Goal: Transaction & Acquisition: Purchase product/service

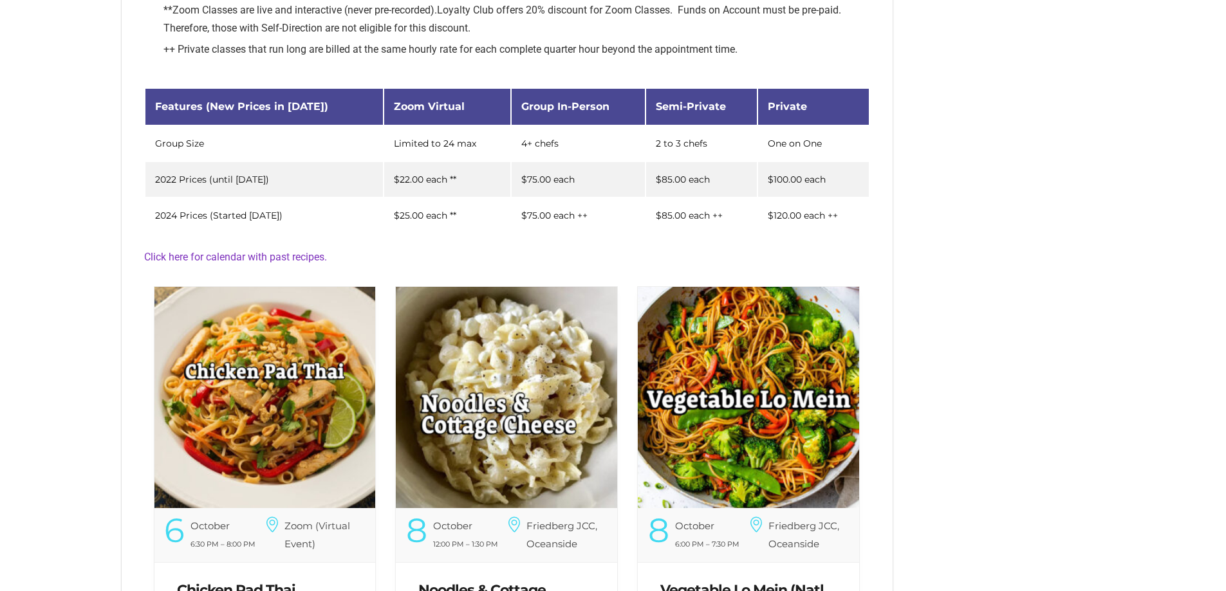
scroll to position [199, 0]
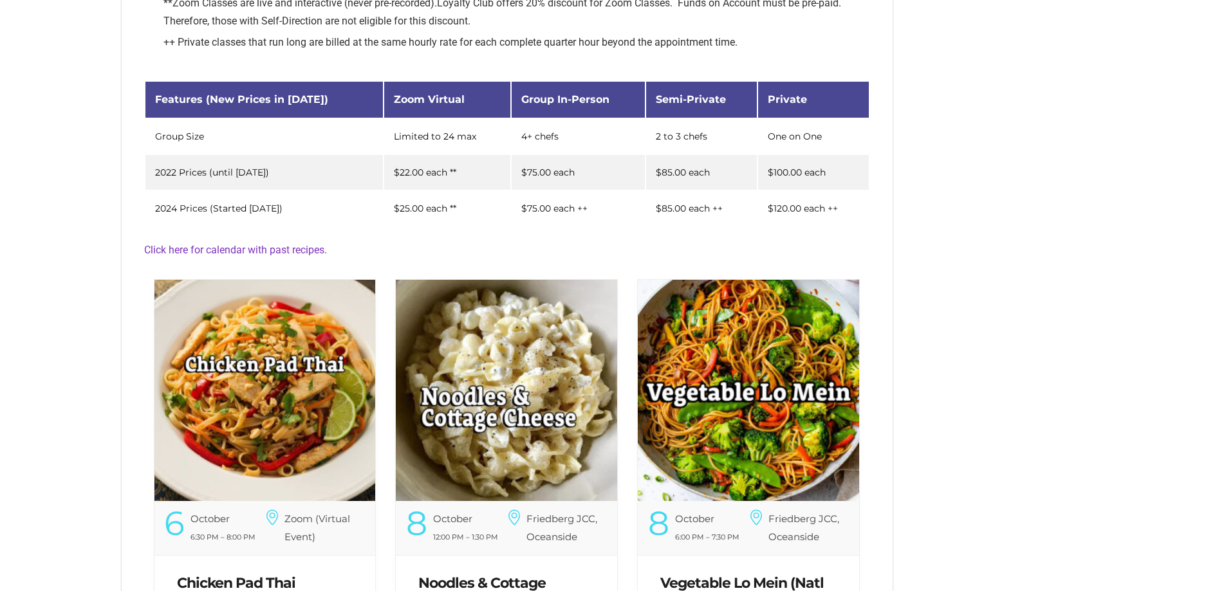
click at [263, 393] on img at bounding box center [264, 390] width 221 height 221
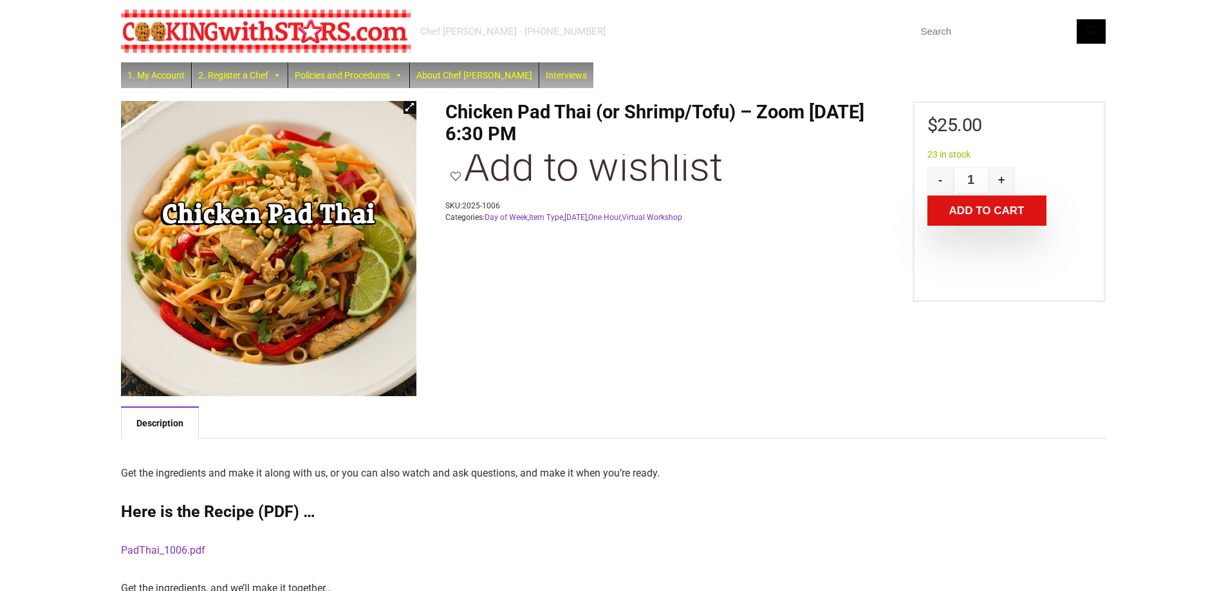
click at [957, 214] on button "Add to cart" at bounding box center [986, 211] width 119 height 30
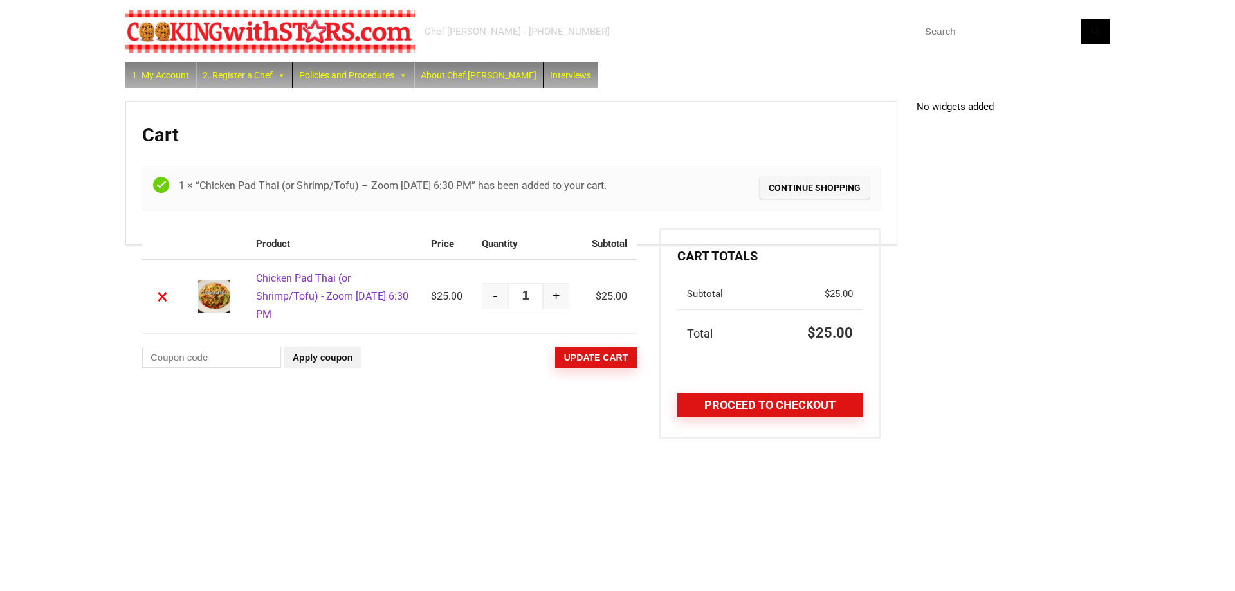
click at [712, 400] on link "Proceed to checkout" at bounding box center [770, 405] width 185 height 24
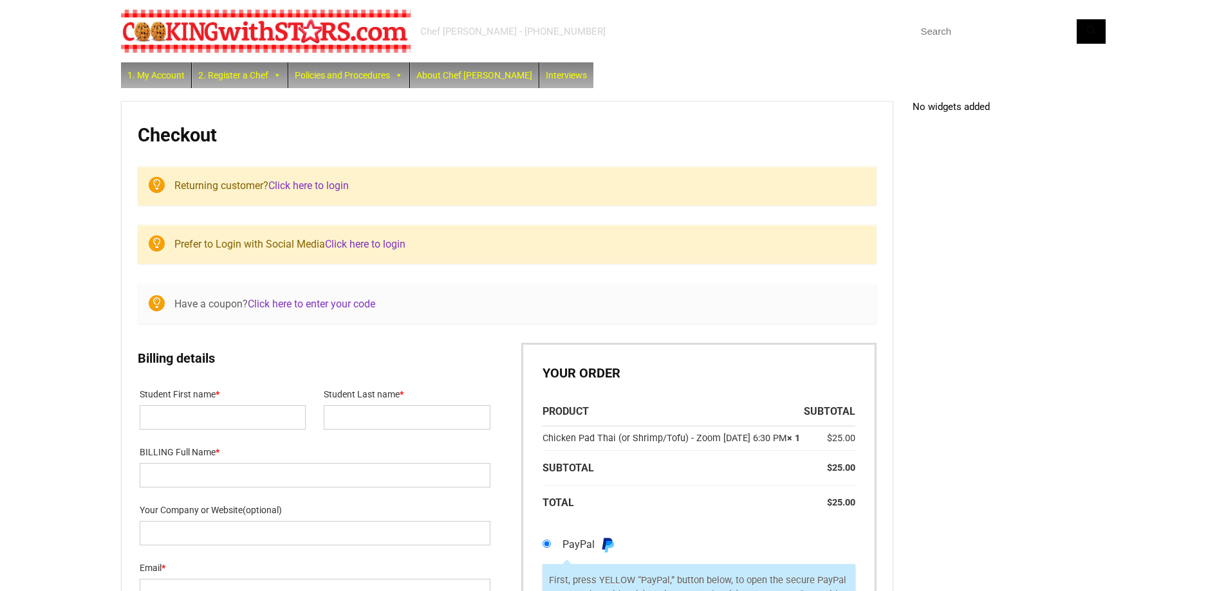
select select "NY"
click at [311, 182] on link "Click here to login" at bounding box center [308, 186] width 80 height 12
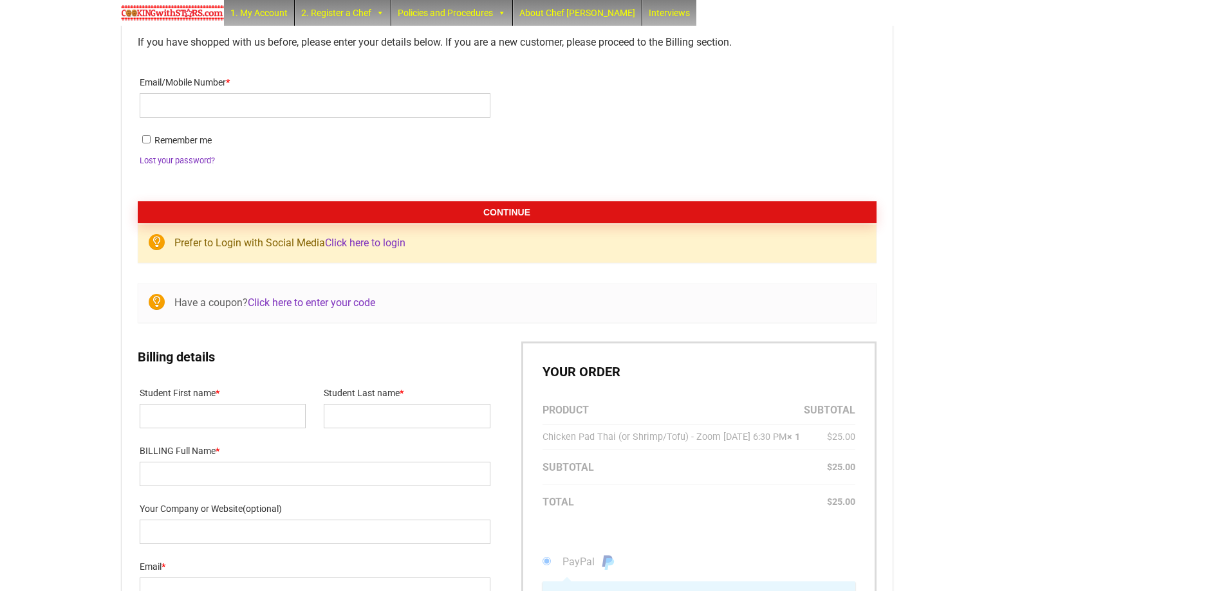
scroll to position [192, 0]
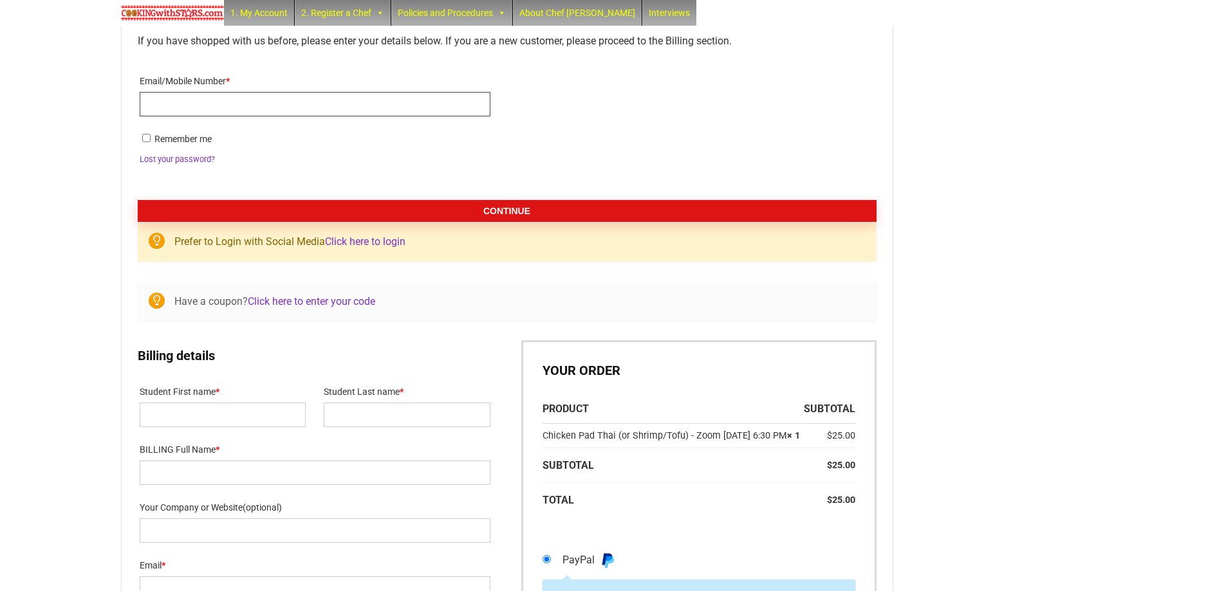
click at [295, 106] on input "Email/Mobile Number *" at bounding box center [315, 104] width 351 height 24
type input "andrewcrisanti1@gmail.com"
click at [536, 207] on button "Continue" at bounding box center [507, 211] width 739 height 22
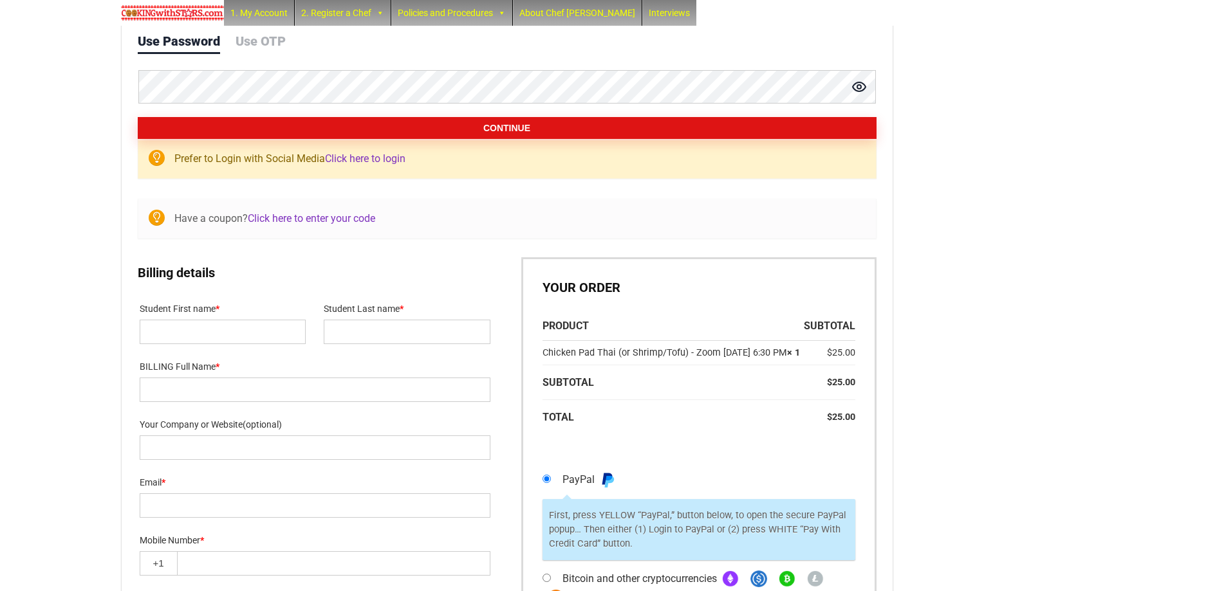
click at [495, 130] on button "Continue" at bounding box center [507, 128] width 739 height 22
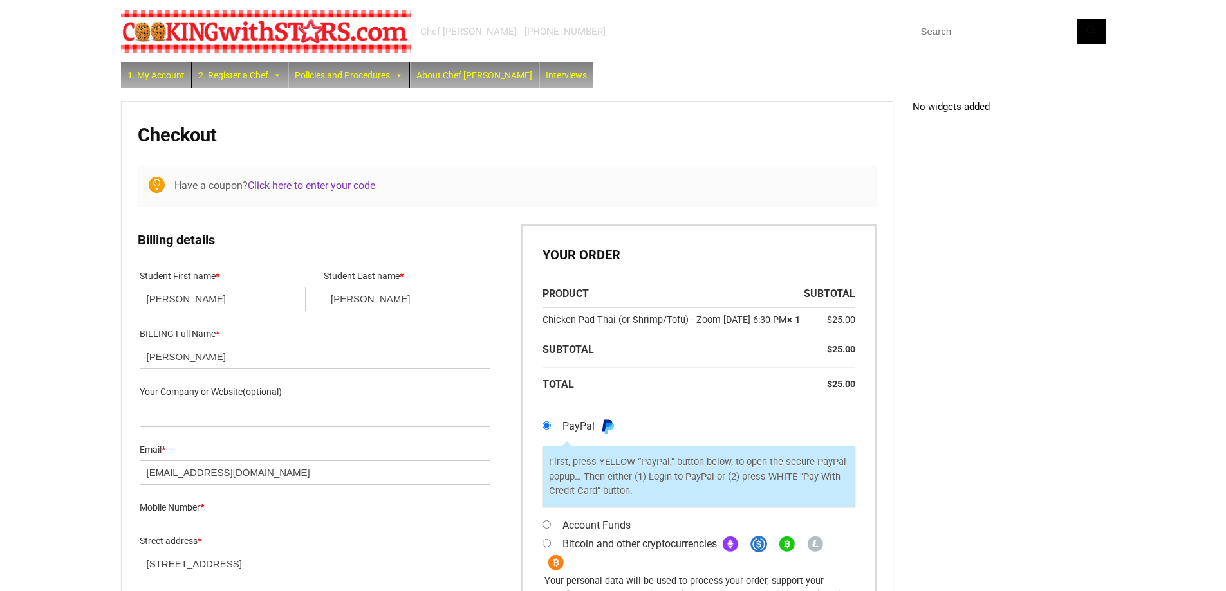
select select "NY"
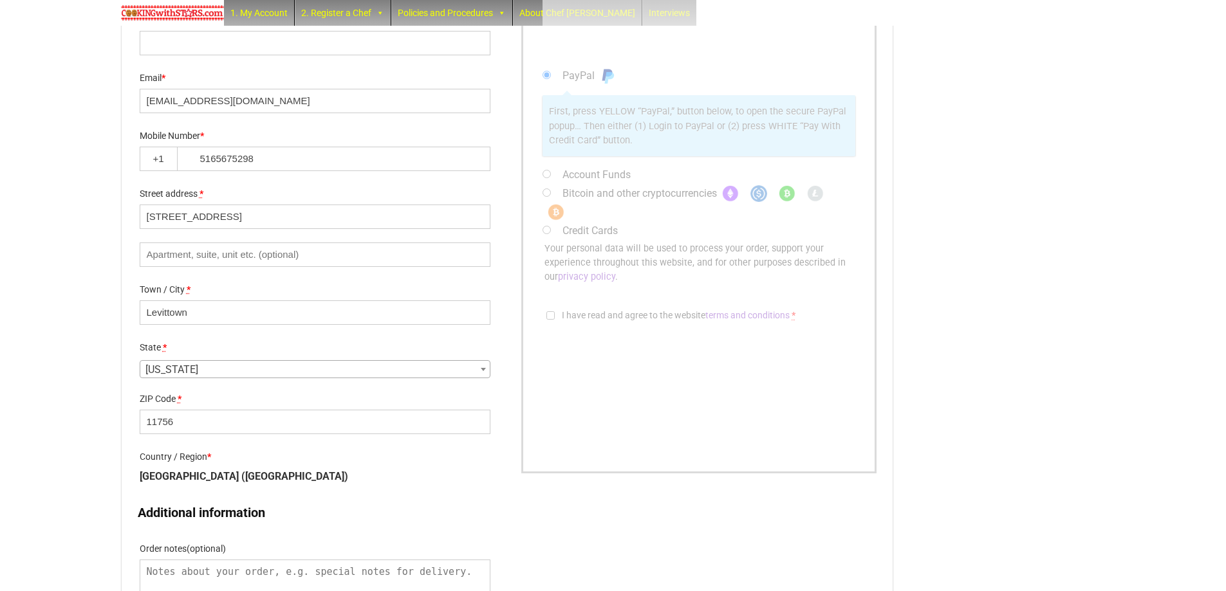
scroll to position [382, 0]
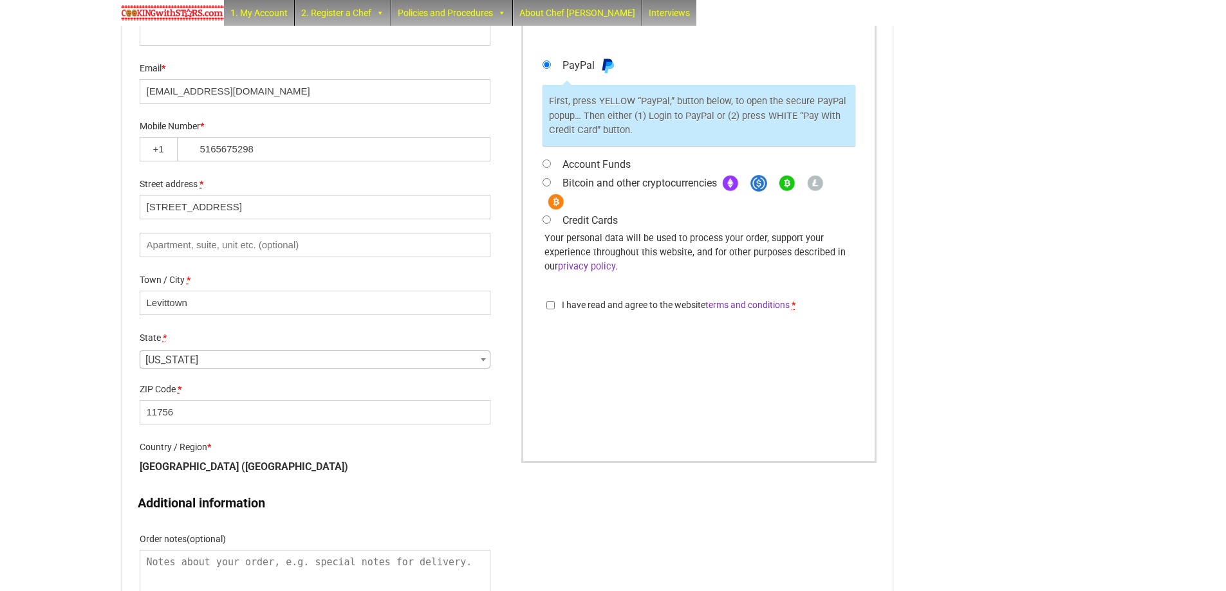
click at [543, 168] on input "Account Funds" at bounding box center [546, 164] width 8 height 8
radio input "true"
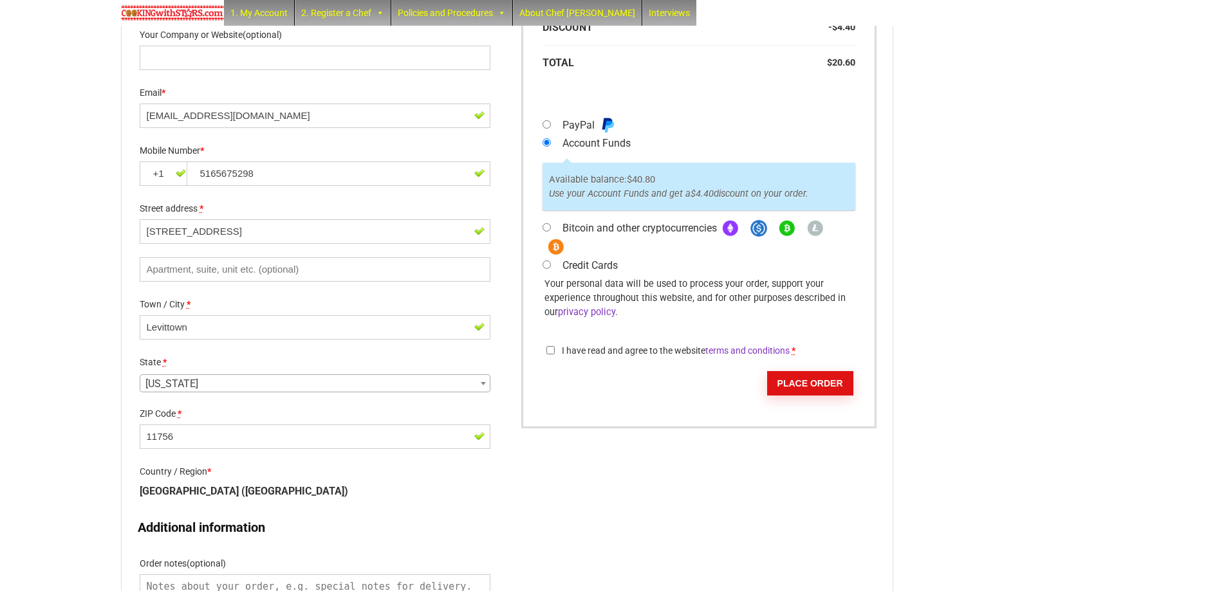
scroll to position [419, 0]
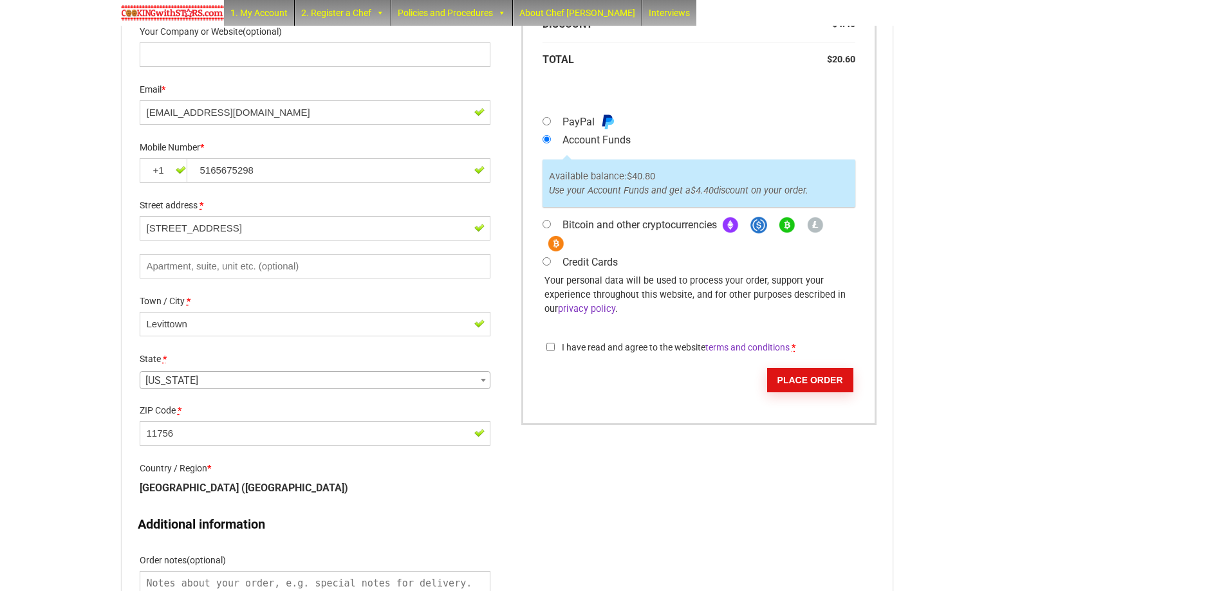
click at [550, 351] on input "I have read and agree to the website terms and conditions *" at bounding box center [550, 347] width 8 height 8
checkbox input "true"
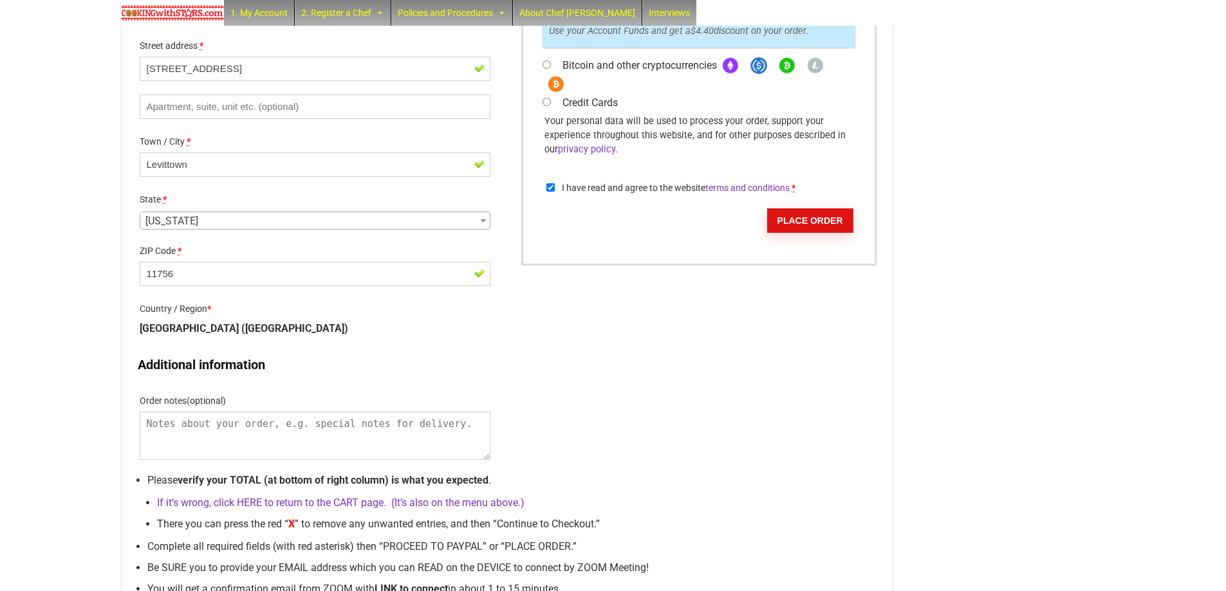
scroll to position [641, 0]
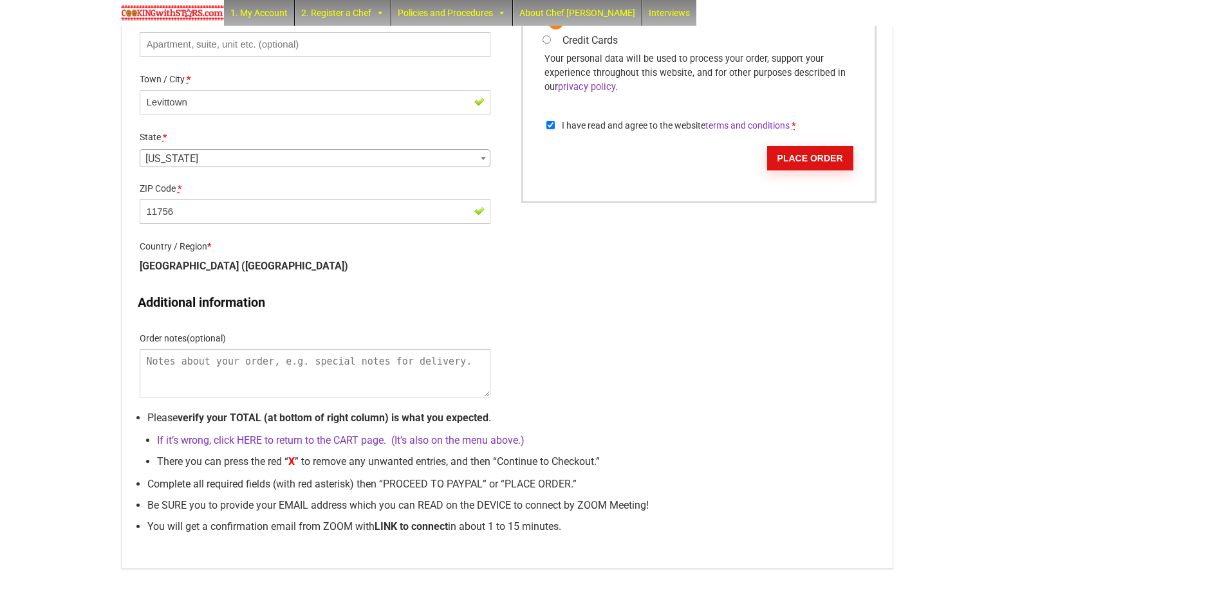
click at [815, 171] on button "Place order" at bounding box center [810, 158] width 86 height 24
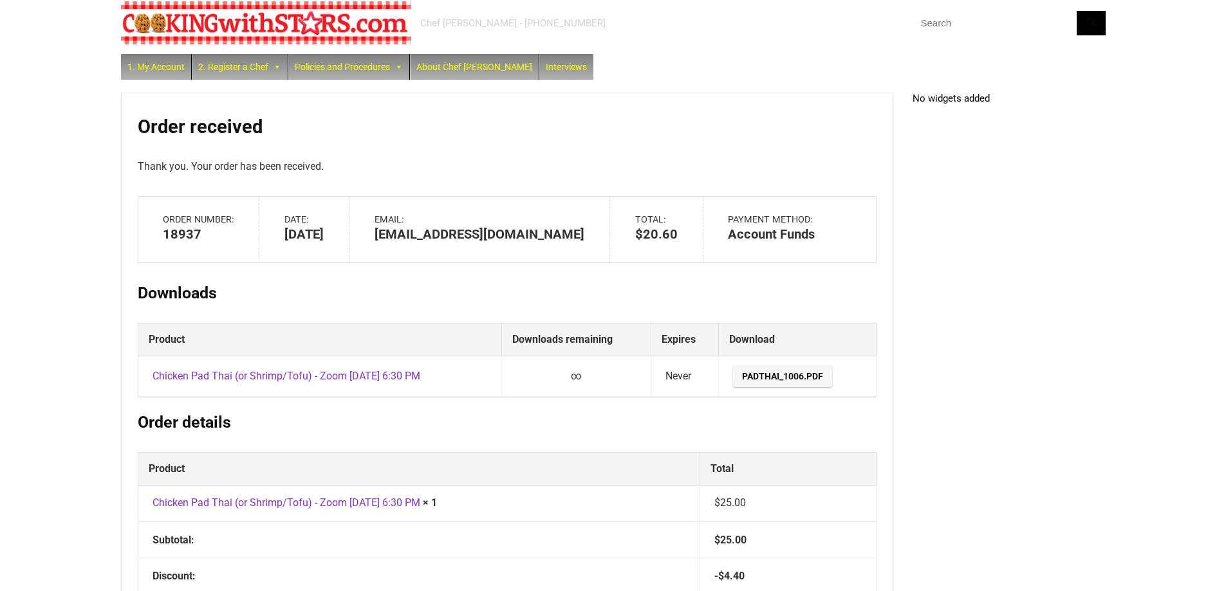
scroll to position [8, 0]
click at [763, 383] on link "PadThai_1006.pdf" at bounding box center [782, 377] width 99 height 22
click at [268, 381] on link "Chicken Pad Thai (or Shrimp/Tofu) - Zoom [DATE] 6:30 PM" at bounding box center [286, 377] width 268 height 12
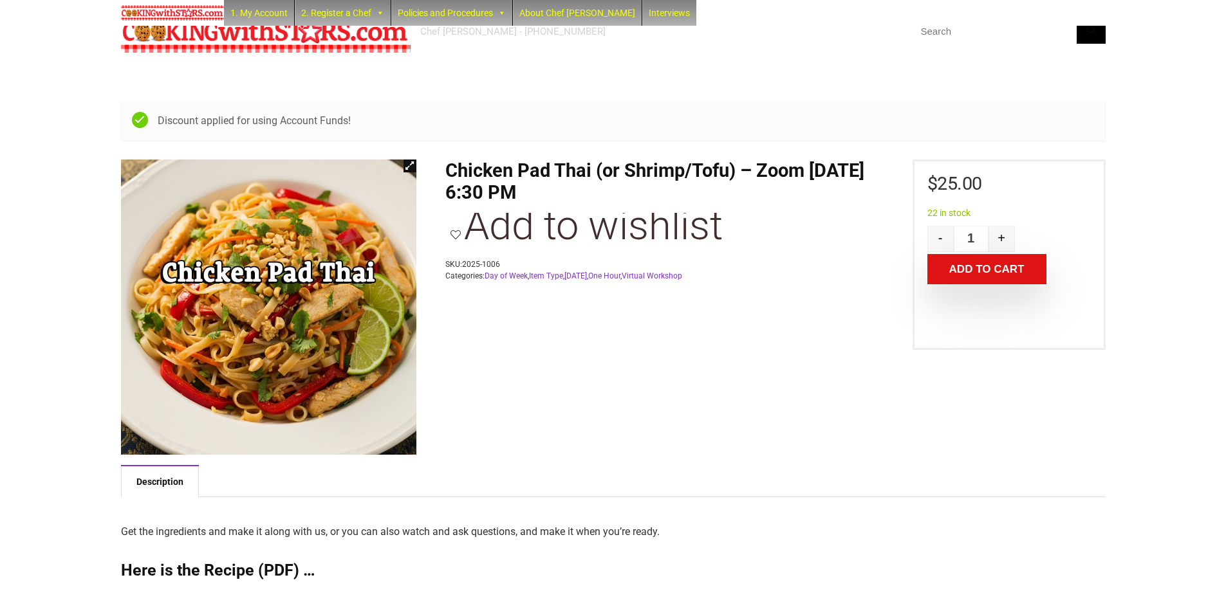
scroll to position [339, 0]
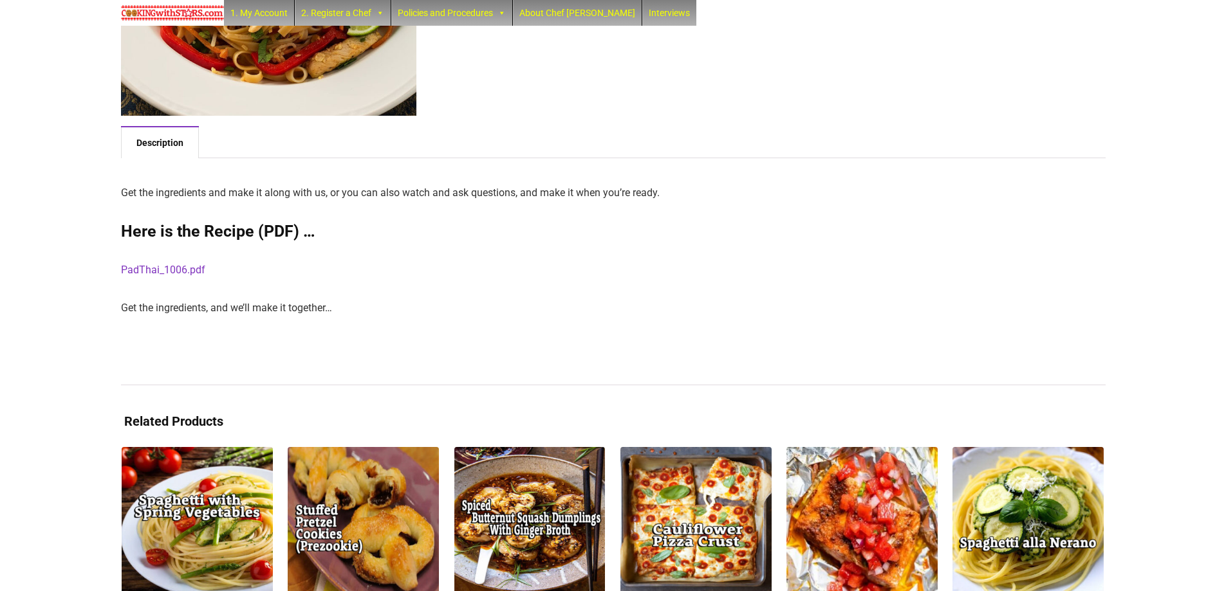
click at [186, 268] on link "PadThai_1006.pdf" at bounding box center [163, 270] width 84 height 12
